Goal: Find contact information

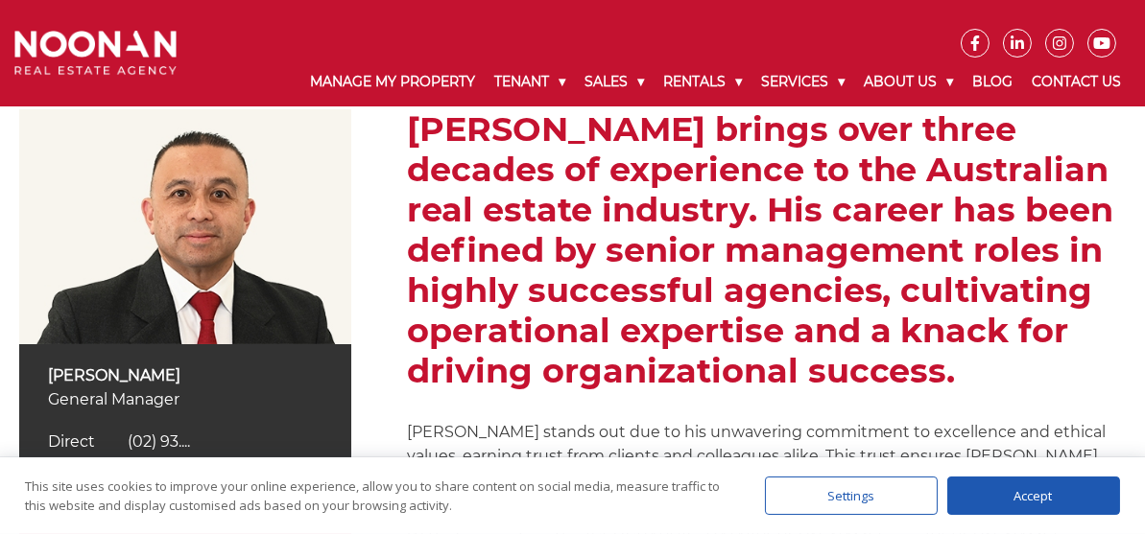
scroll to position [480, 0]
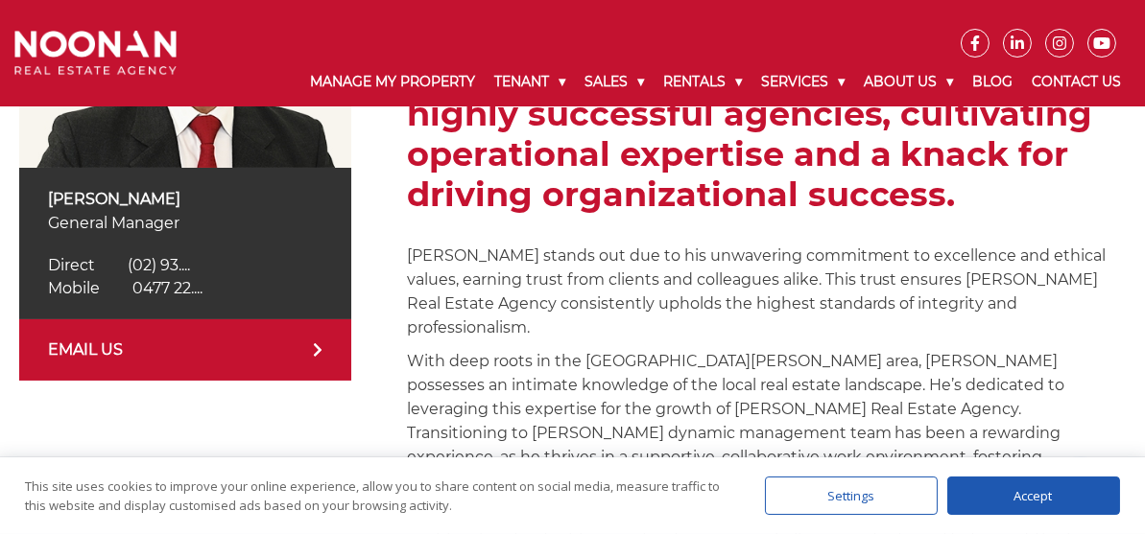
click at [159, 297] on span "0477 22...." at bounding box center [167, 288] width 70 height 18
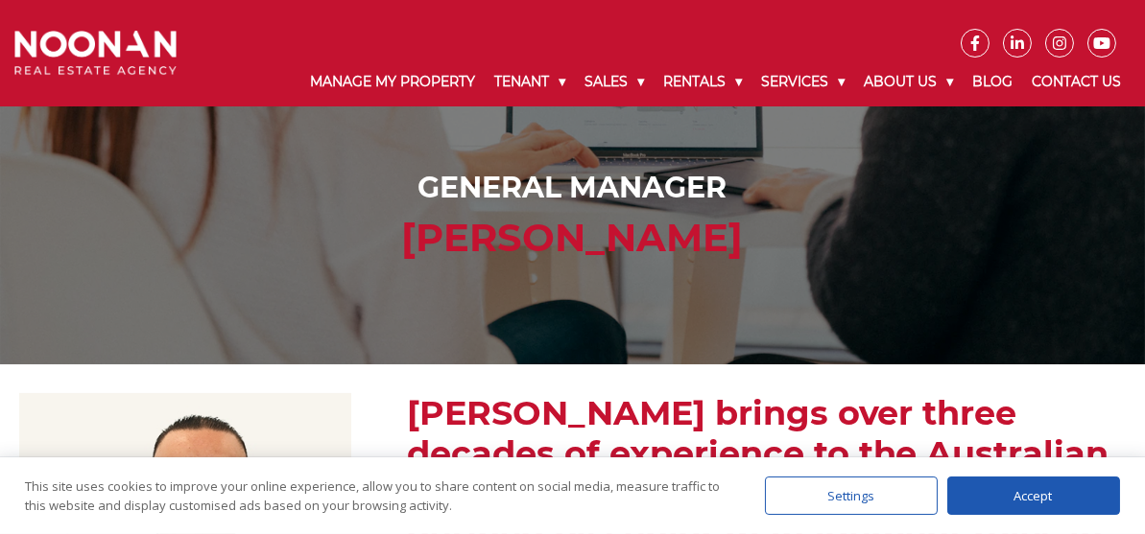
scroll to position [0, 0]
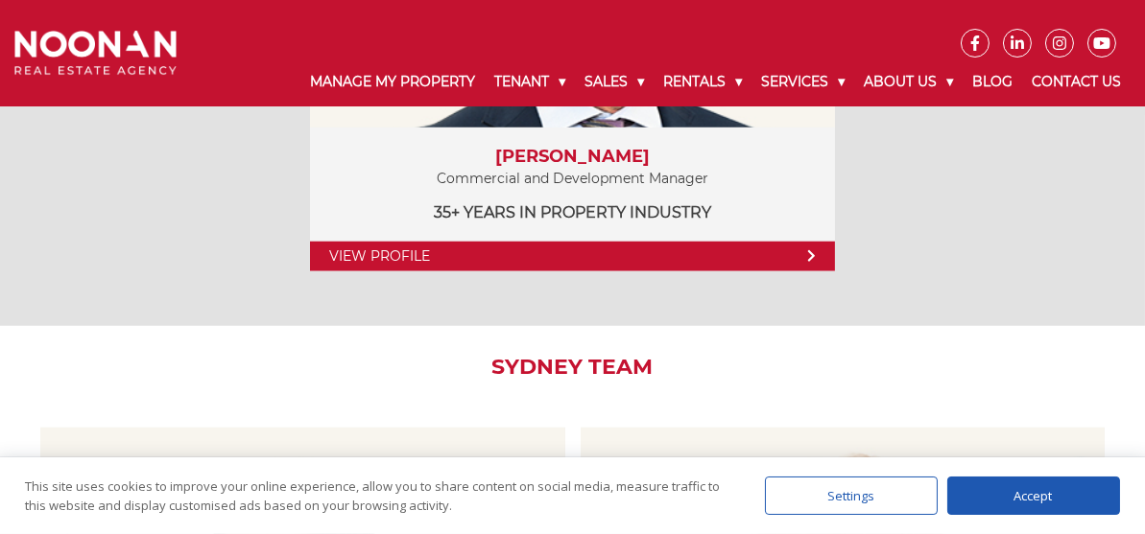
scroll to position [3456, 0]
